Goal: Find specific page/section: Find specific page/section

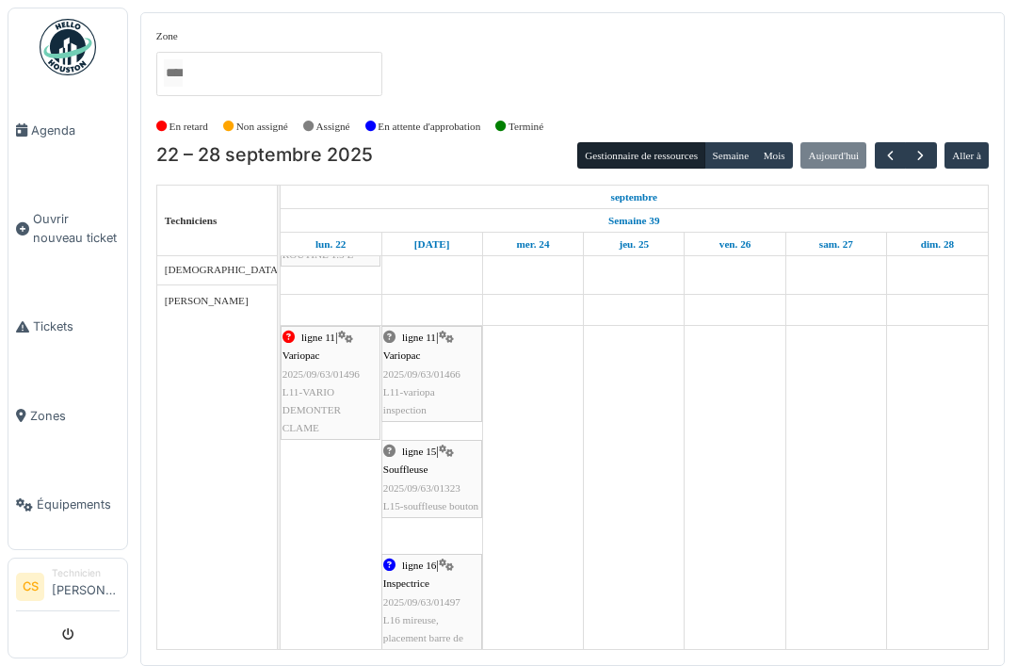
scroll to position [200, 0]
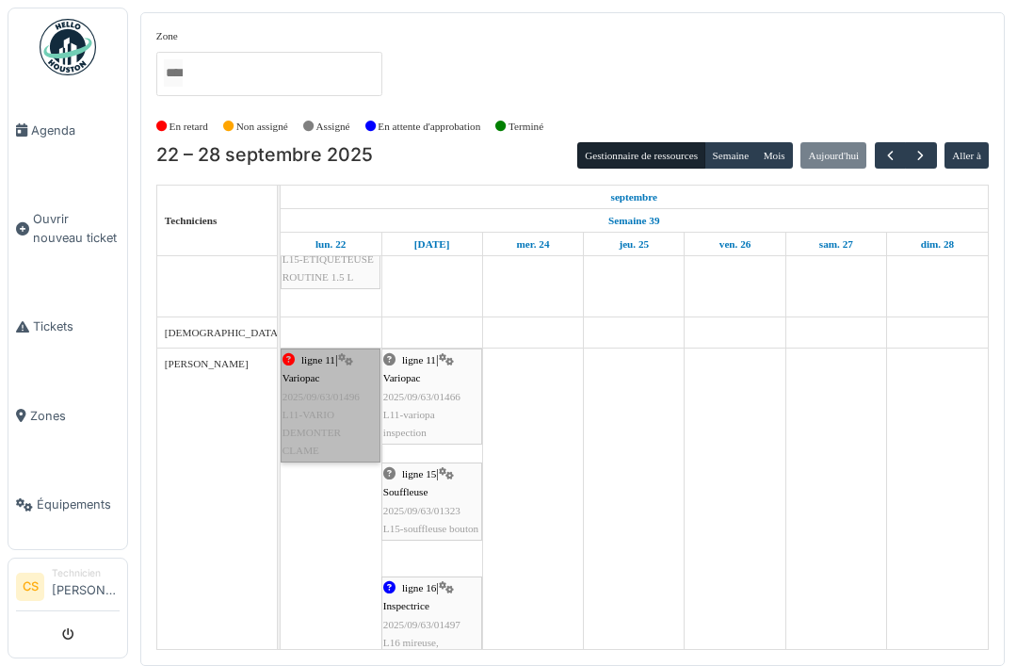
click at [321, 419] on link "ligne 11 | Variopac 2025/09/63/01496 L11-VARIO DEMONTER CLAME" at bounding box center [331, 405] width 100 height 114
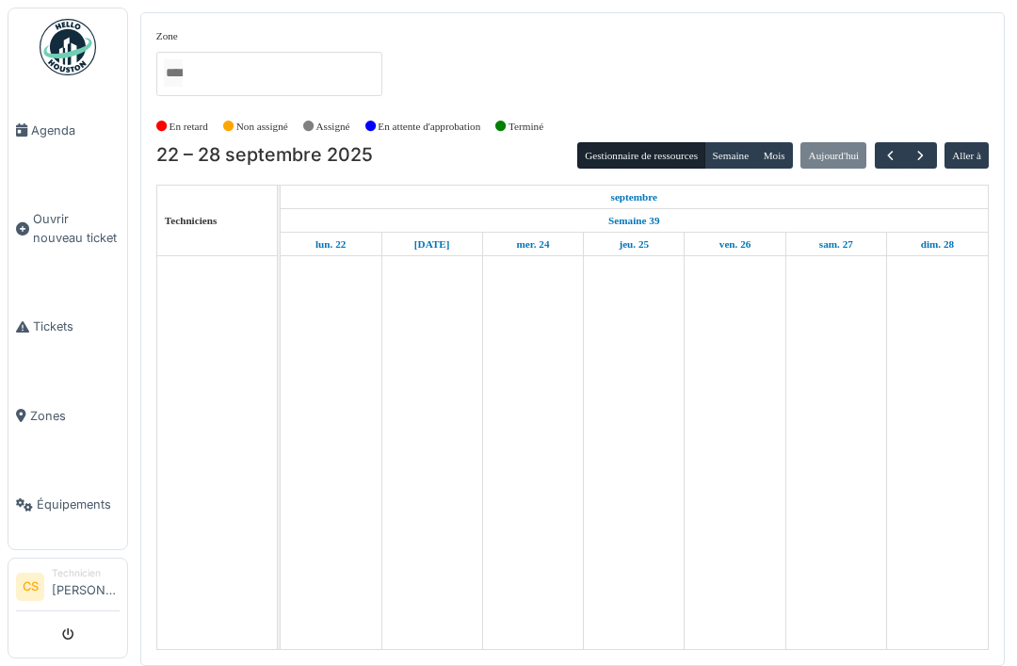
scroll to position [20, 0]
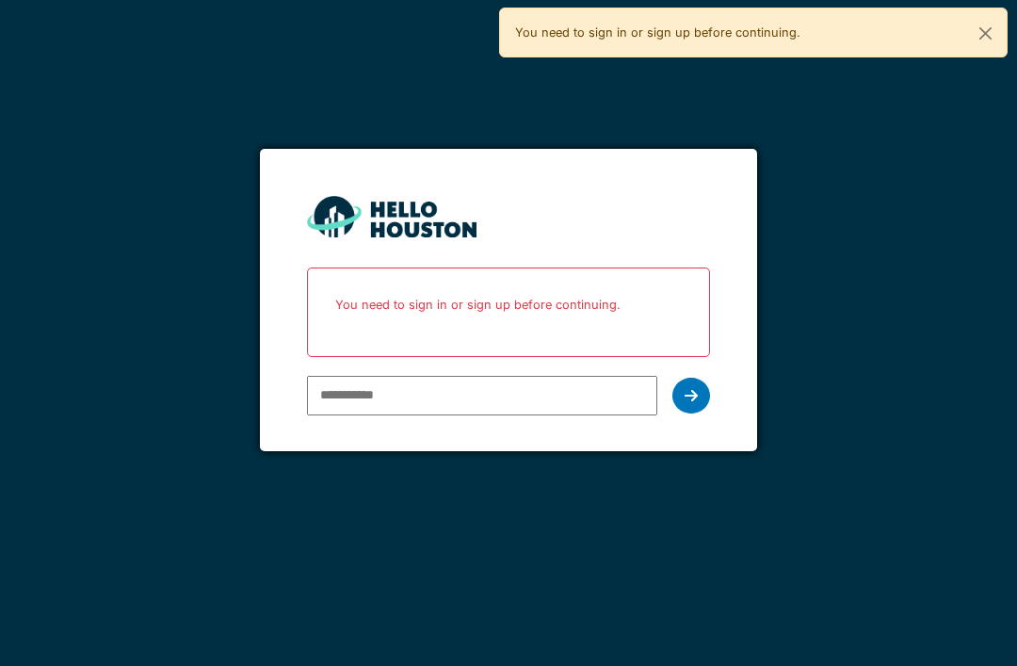
click at [599, 386] on input "email" at bounding box center [481, 396] width 349 height 40
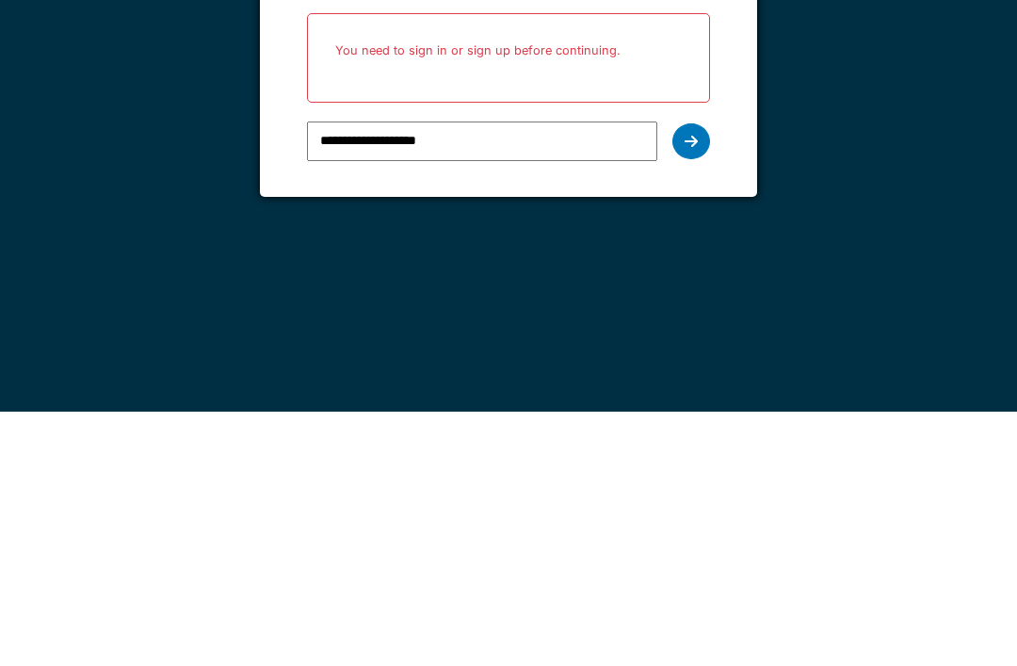
type input "**********"
click at [706, 378] on div at bounding box center [691, 396] width 38 height 36
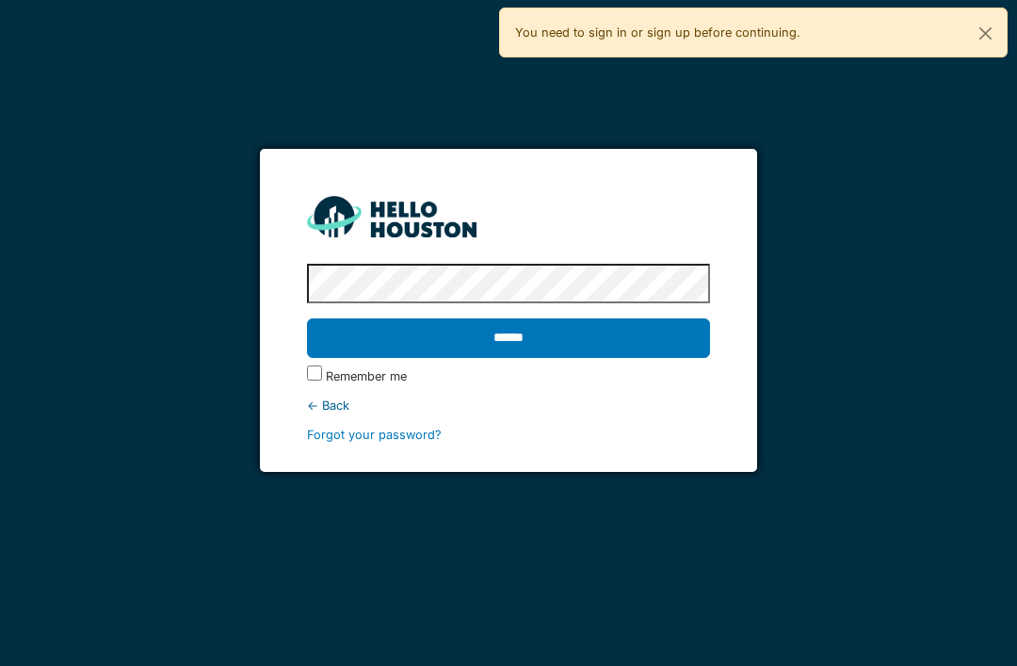
click at [508, 318] on input "******" at bounding box center [508, 338] width 402 height 40
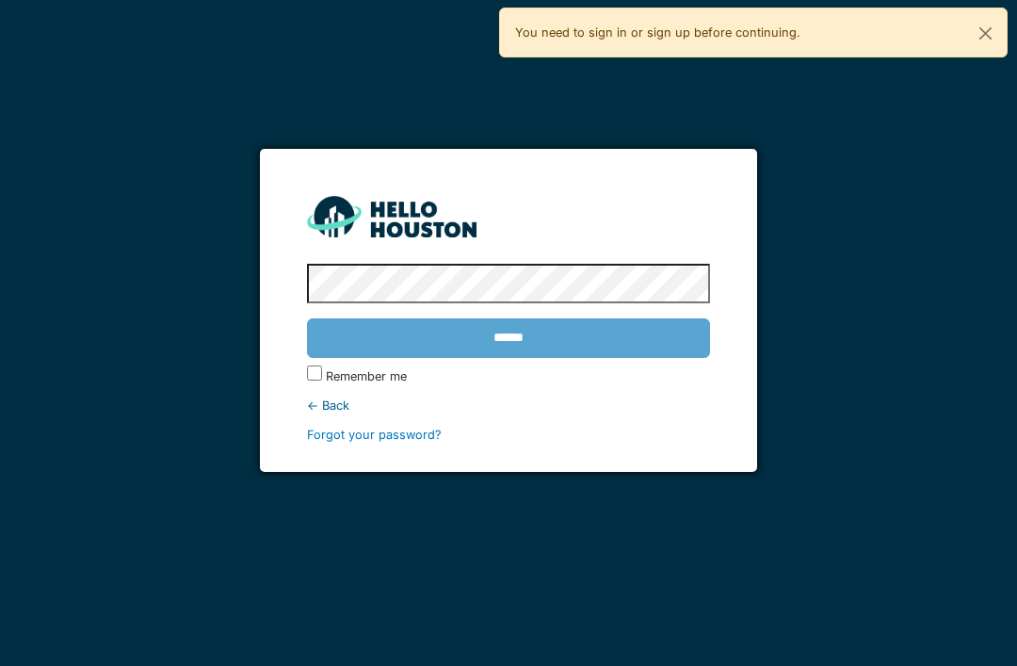
scroll to position [0, 0]
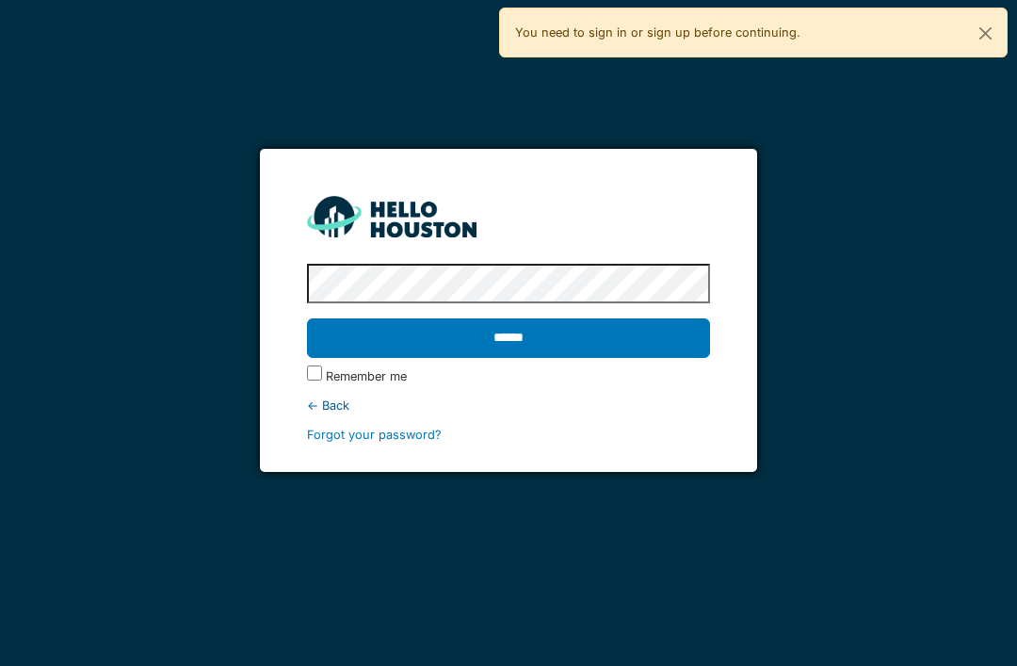
click at [593, 329] on input "******" at bounding box center [508, 338] width 402 height 40
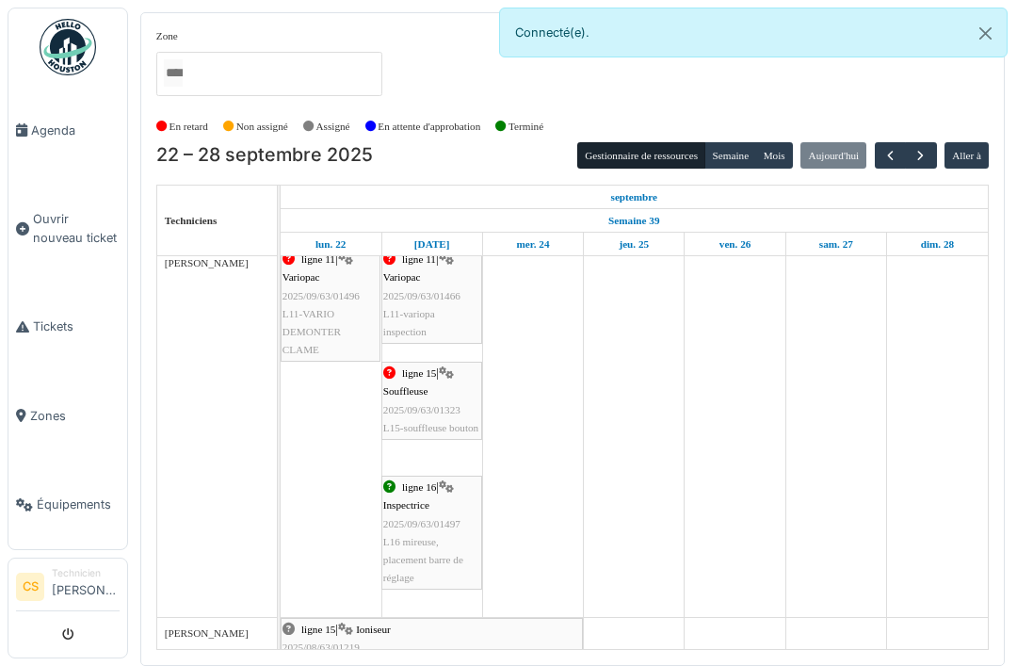
scroll to position [287, 0]
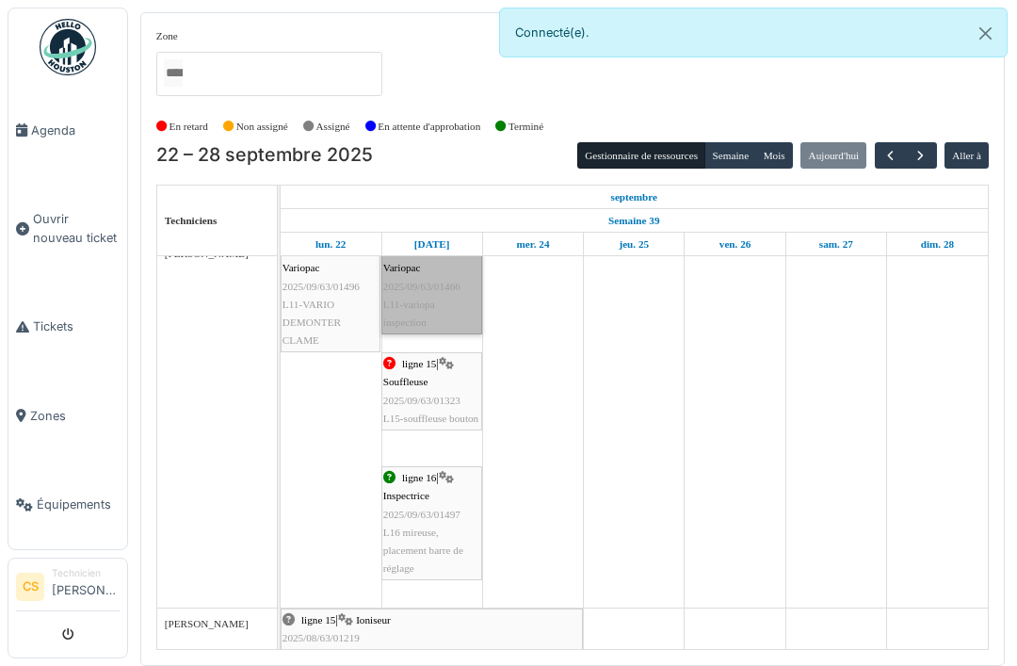
click at [449, 306] on link "ligne 11 | Variopac 2025/09/63/01466 L11-variopa inspection" at bounding box center [431, 286] width 101 height 96
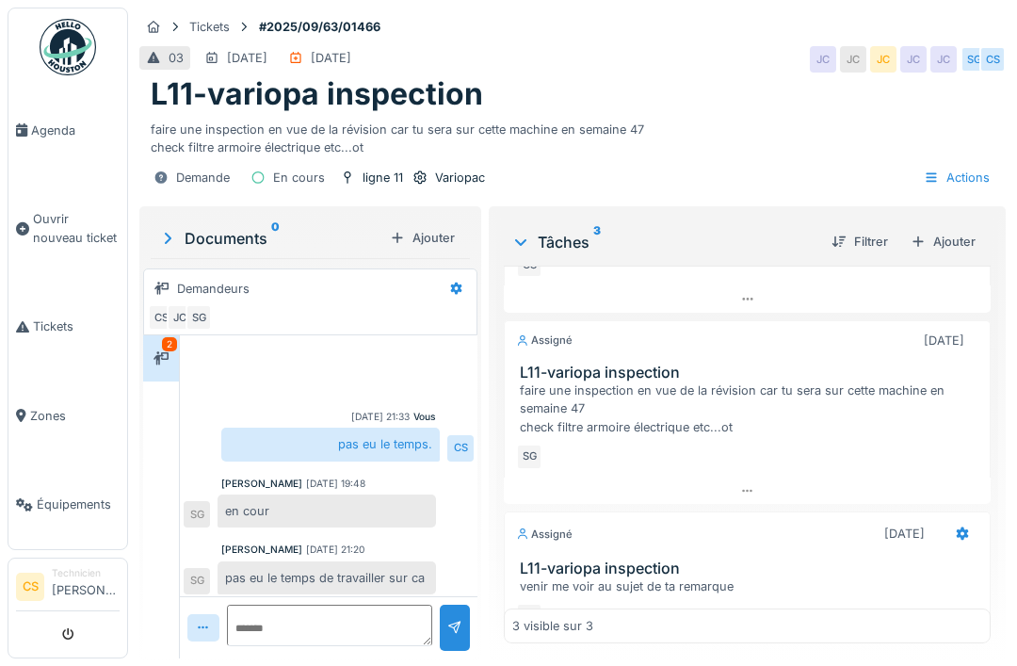
scroll to position [334, 0]
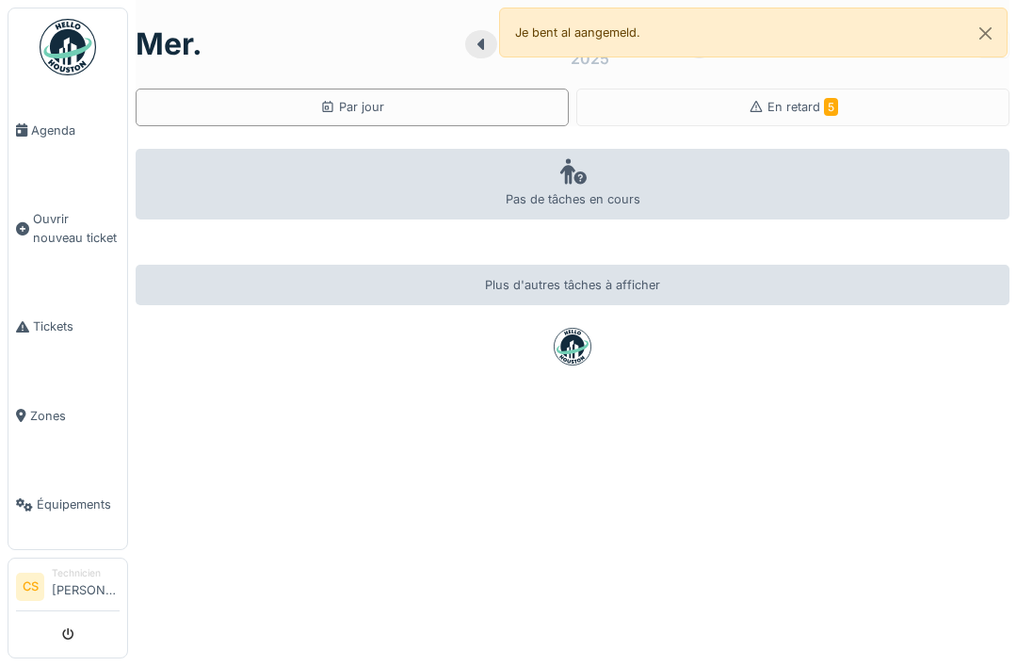
click at [41, 138] on span "Agenda" at bounding box center [75, 130] width 89 height 18
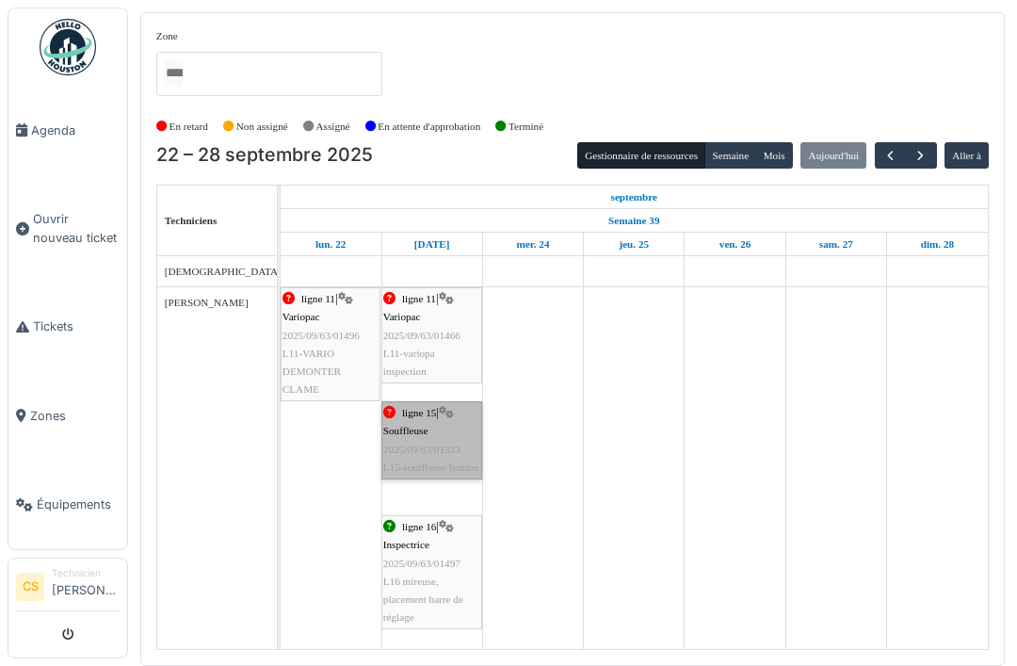
click at [437, 443] on link "ligne 15 | Souffleuse 2025/09/63/01323 L15-souffleuse bouton" at bounding box center [431, 440] width 101 height 78
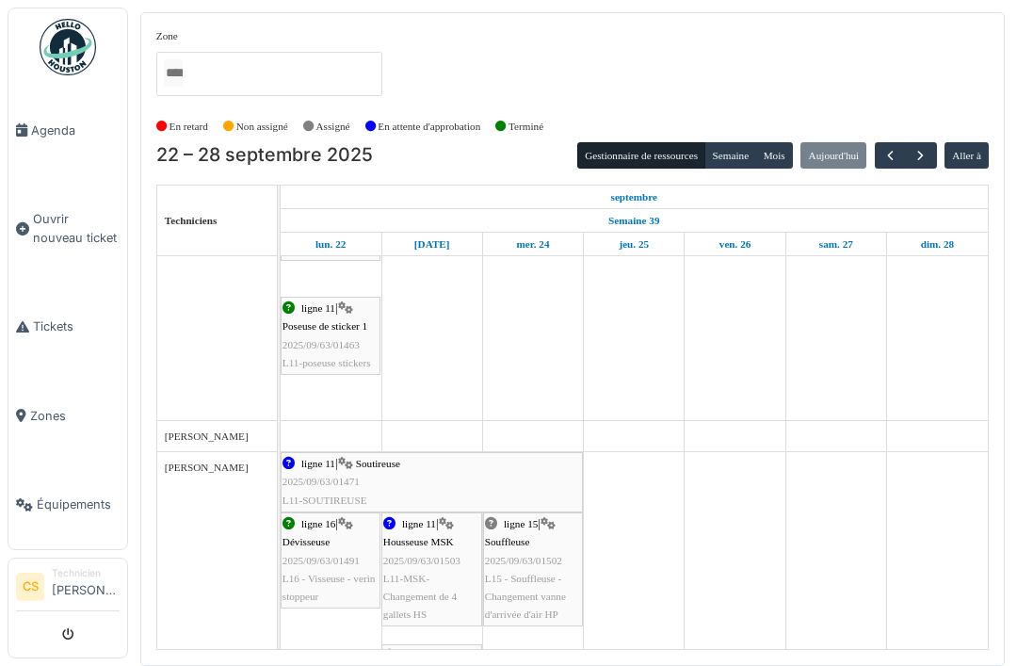
scroll to position [885, 0]
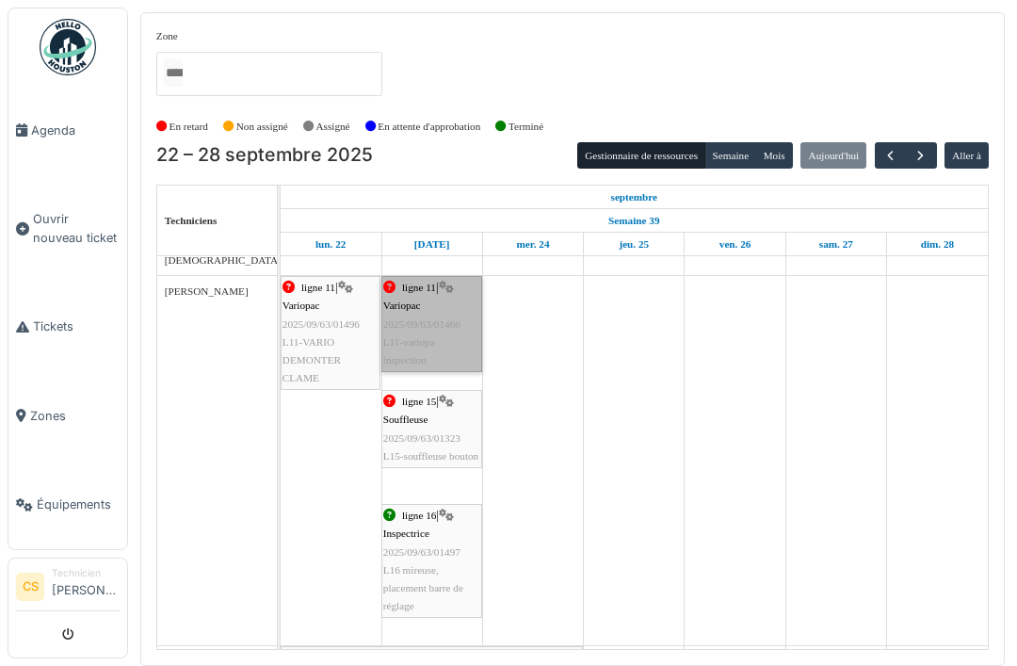
click at [415, 333] on link "ligne 11 | Variopac 2025/09/63/01466 L11-variopa inspection" at bounding box center [431, 324] width 101 height 96
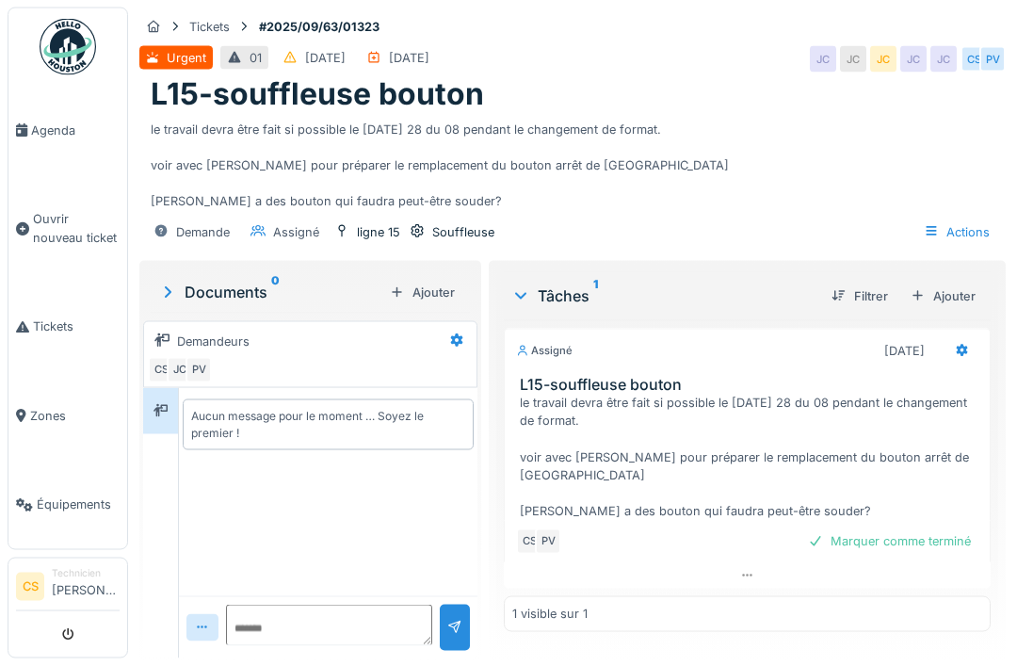
scroll to position [60, 0]
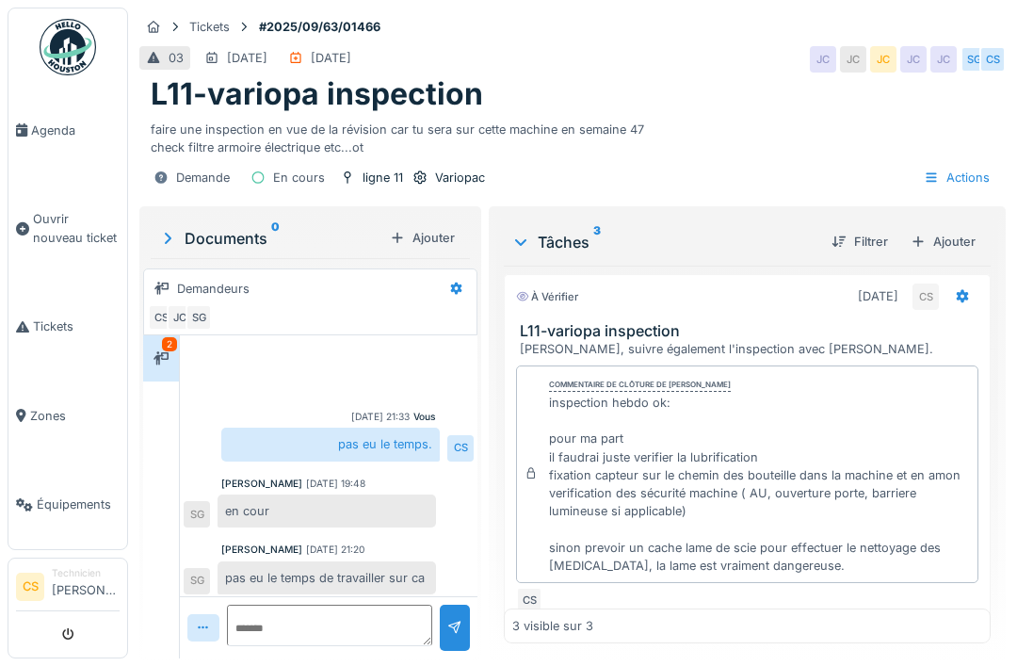
click at [40, 130] on span "Agenda" at bounding box center [75, 130] width 89 height 18
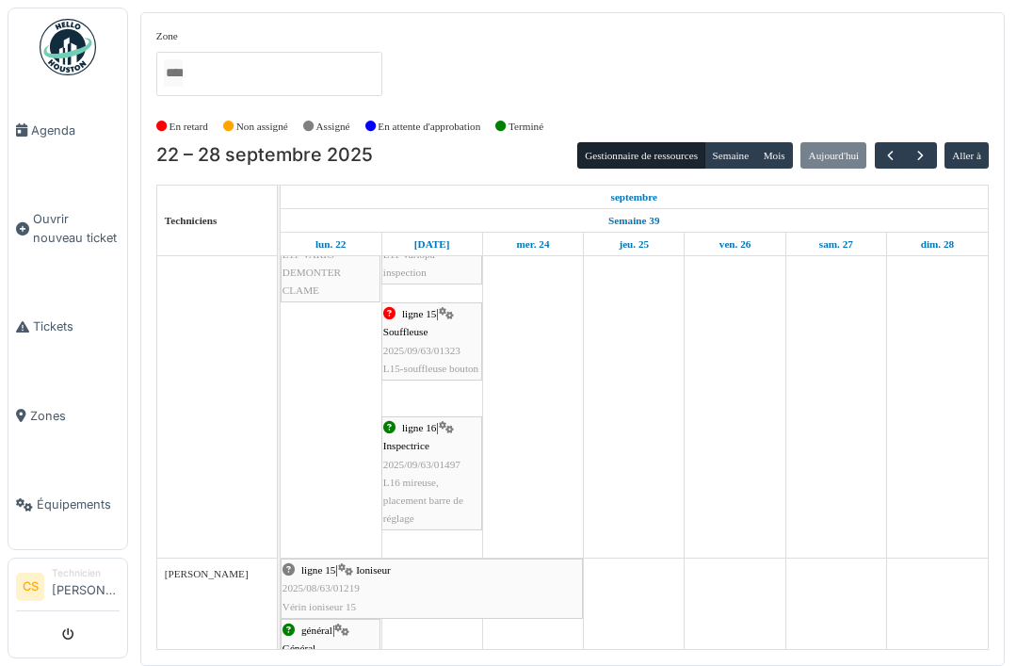
scroll to position [285, 0]
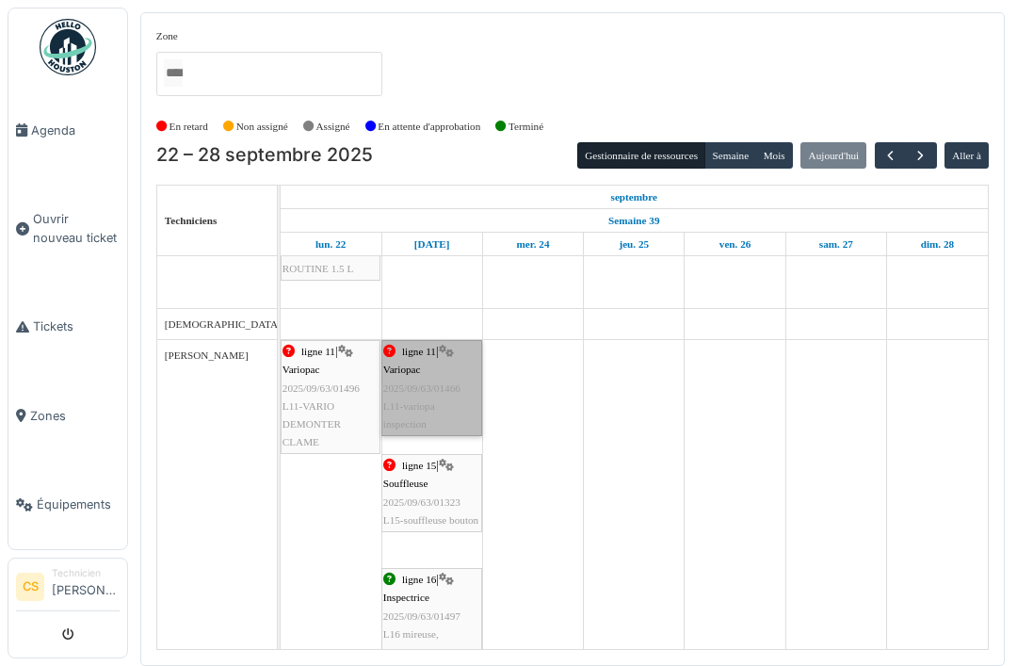
click at [437, 386] on link "ligne 11 | Variopac 2025/09/63/01466 L11-variopa inspection" at bounding box center [431, 388] width 101 height 96
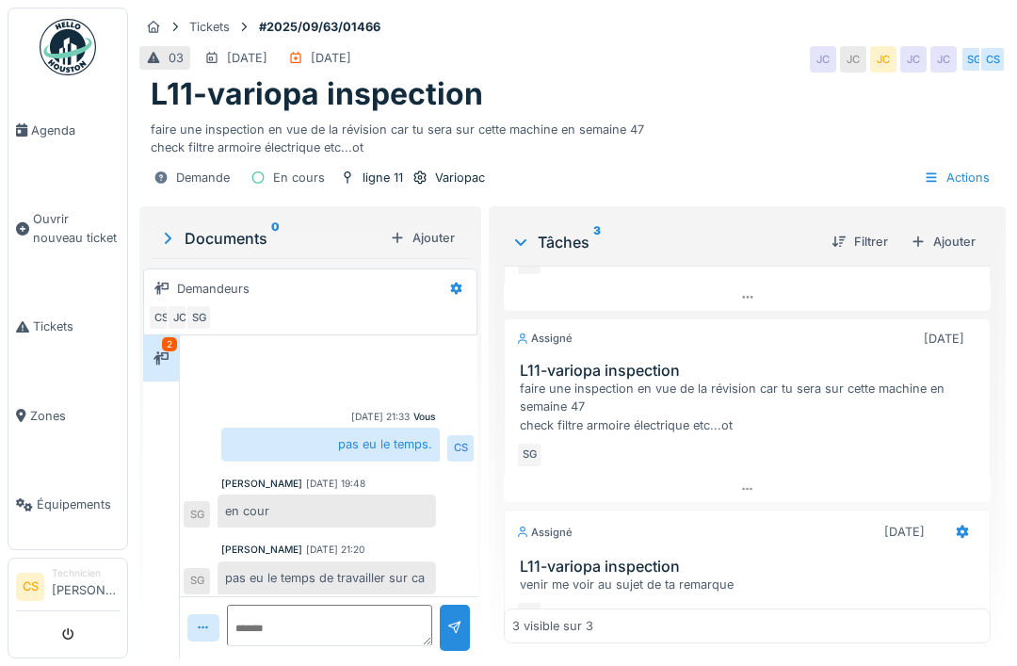
scroll to position [334, 0]
